Goal: Information Seeking & Learning: Learn about a topic

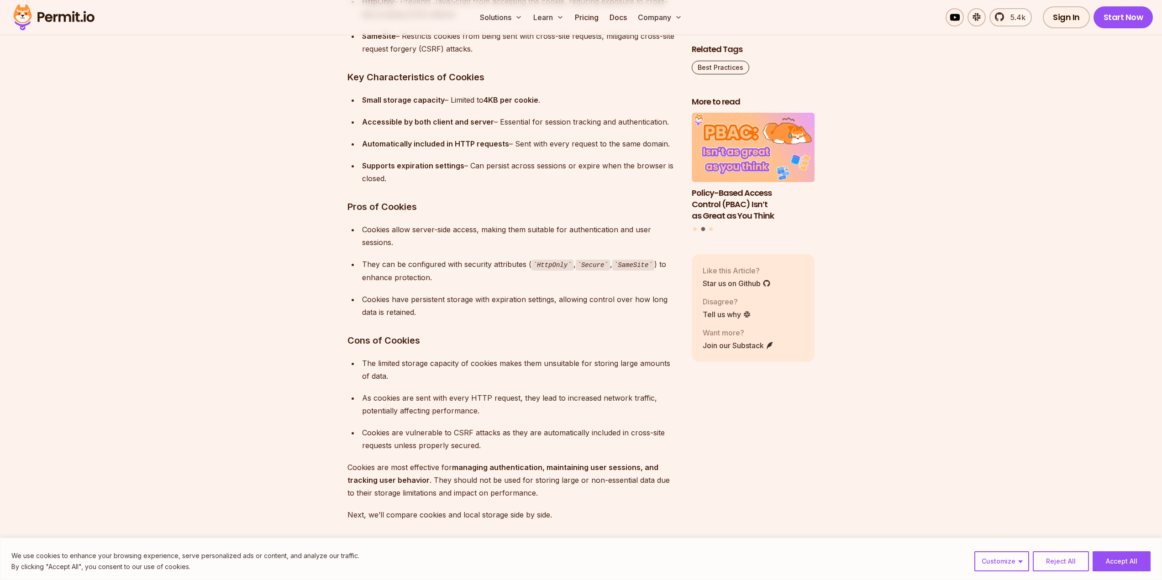
scroll to position [2662, 0]
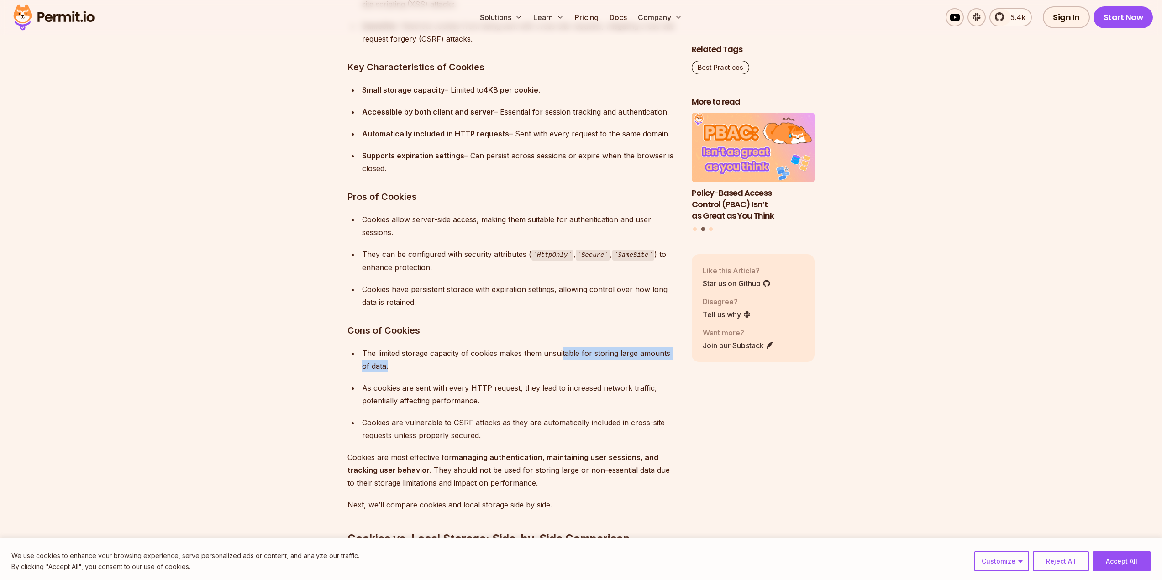
click at [561, 368] on div "The limited storage capacity of cookies makes them unsuitable for storing large…" at bounding box center [519, 360] width 315 height 26
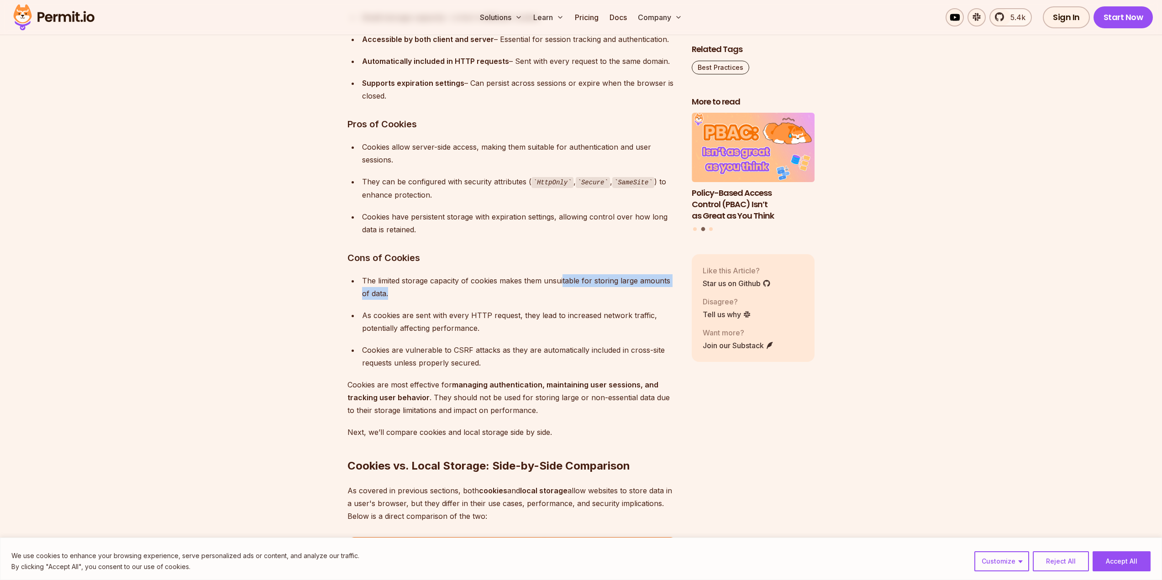
scroll to position [2738, 0]
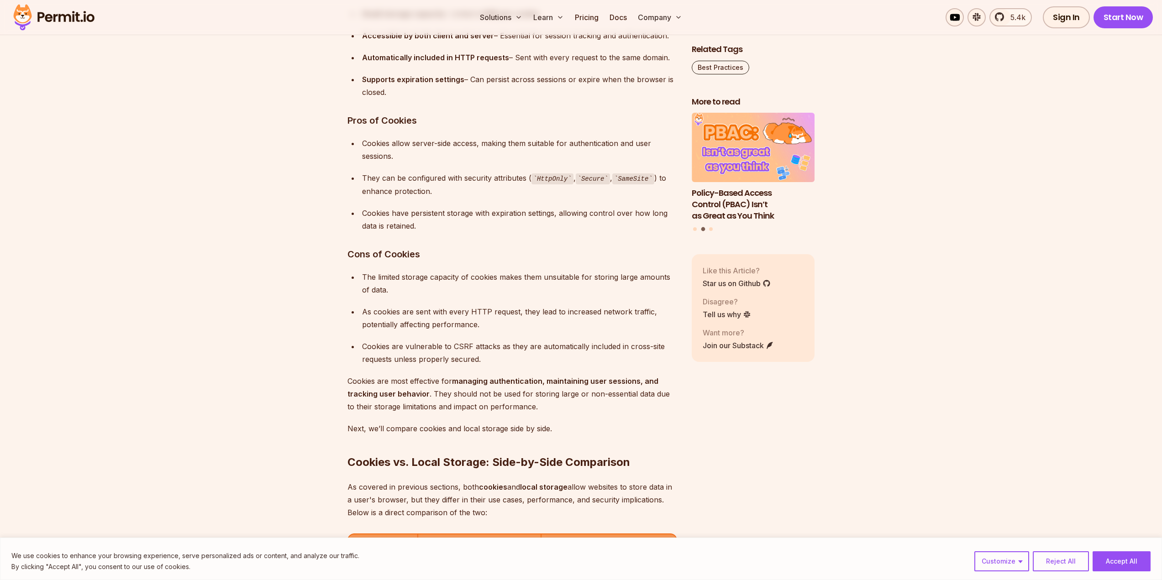
click at [292, 276] on section "Table of Contents Managing and storing data in the browser efficiently is a cru…" at bounding box center [581, 513] width 1162 height 5399
drag, startPoint x: 447, startPoint y: 316, endPoint x: 445, endPoint y: 328, distance: 12.5
click at [445, 328] on div "As cookies are sent with every HTTP request, they lead to increased network tra…" at bounding box center [519, 318] width 315 height 26
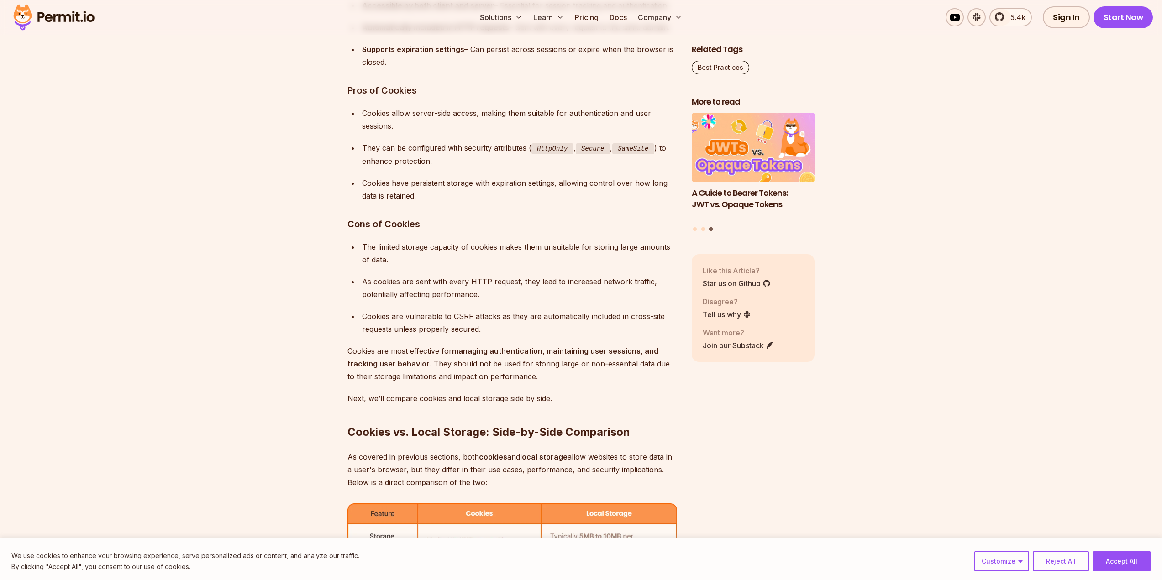
scroll to position [2769, 0]
click at [413, 288] on div "As cookies are sent with every HTTP request, they lead to increased network tra…" at bounding box center [519, 288] width 315 height 26
click at [413, 289] on div "As cookies are sent with every HTTP request, they lead to increased network tra…" at bounding box center [519, 288] width 315 height 26
click at [388, 297] on div "As cookies are sent with every HTTP request, they lead to increased network tra…" at bounding box center [519, 288] width 315 height 26
click at [386, 326] on div "Cookies are vulnerable to CSRF attacks as they are automatically included in cr…" at bounding box center [519, 322] width 315 height 26
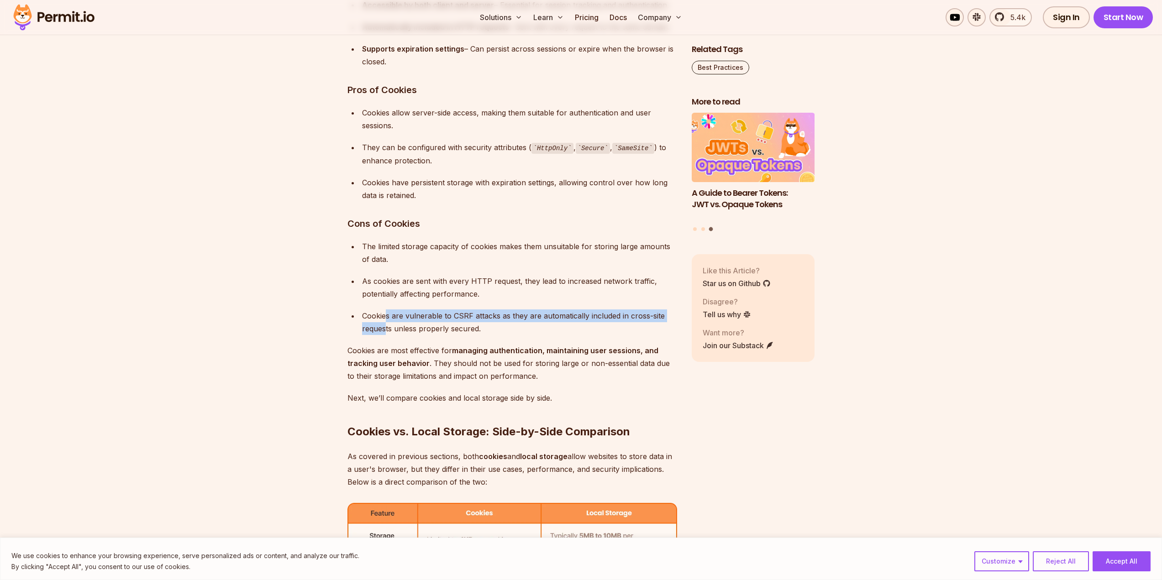
click at [387, 326] on div "Cookies are vulnerable to CSRF attacks as they are automatically included in cr…" at bounding box center [519, 322] width 315 height 26
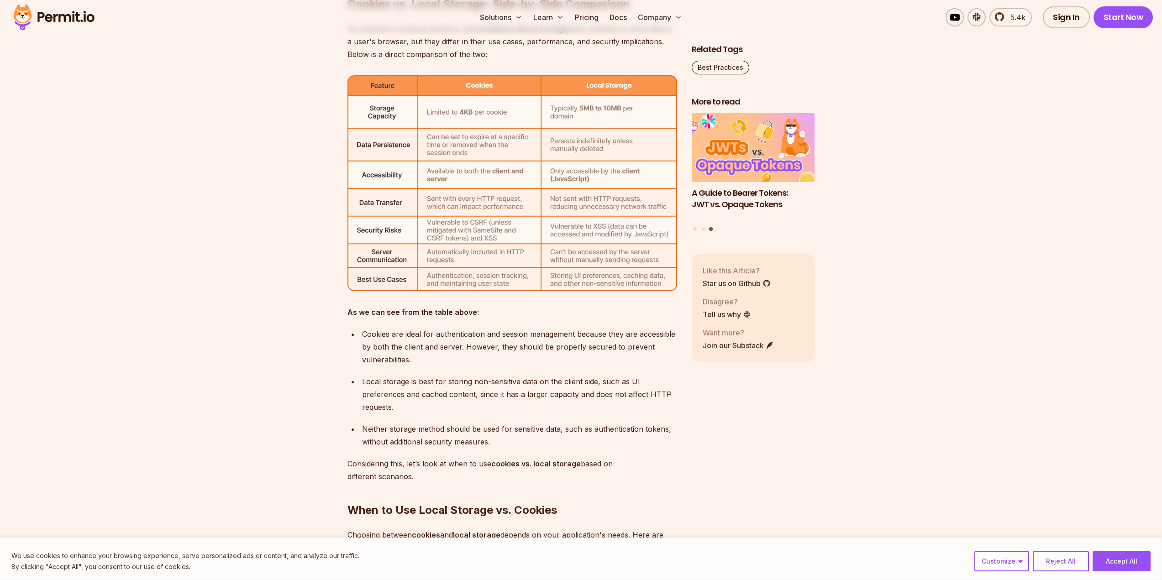
scroll to position [3195, 0]
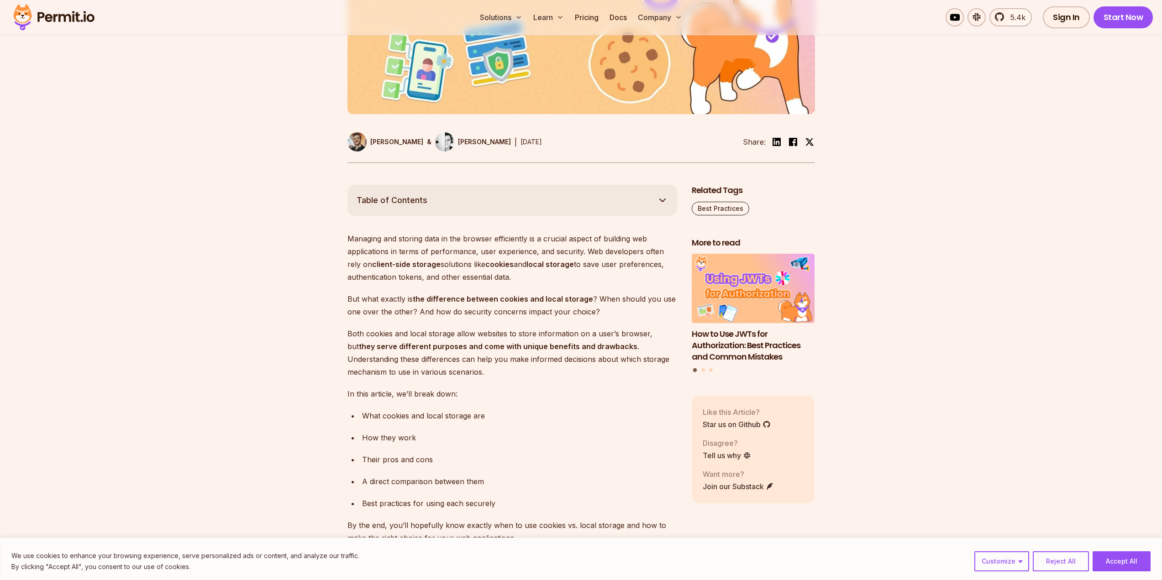
scroll to position [624, 0]
